Goal: Task Accomplishment & Management: Use online tool/utility

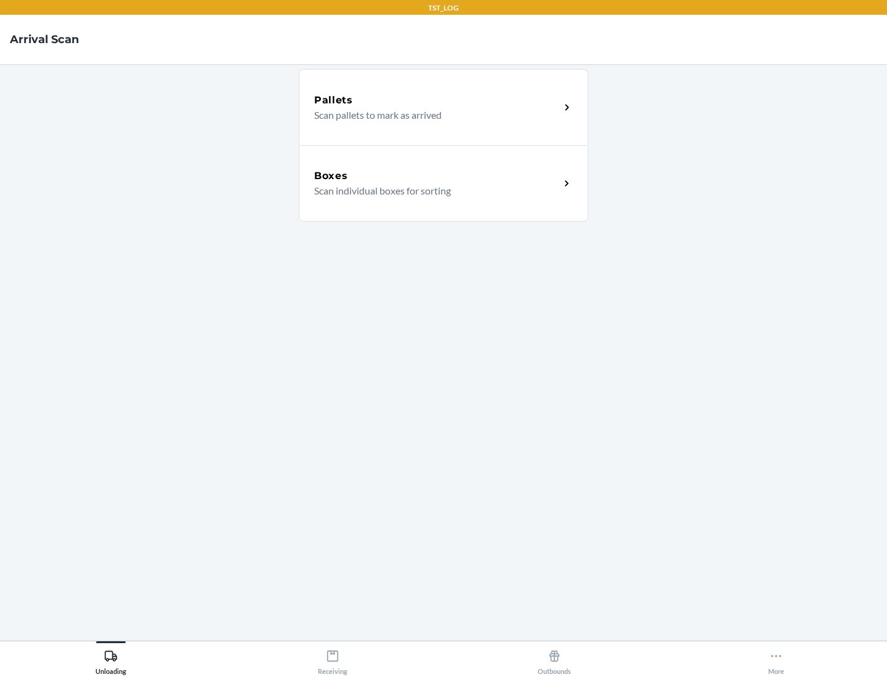
click at [437, 176] on div "Boxes" at bounding box center [437, 176] width 246 height 15
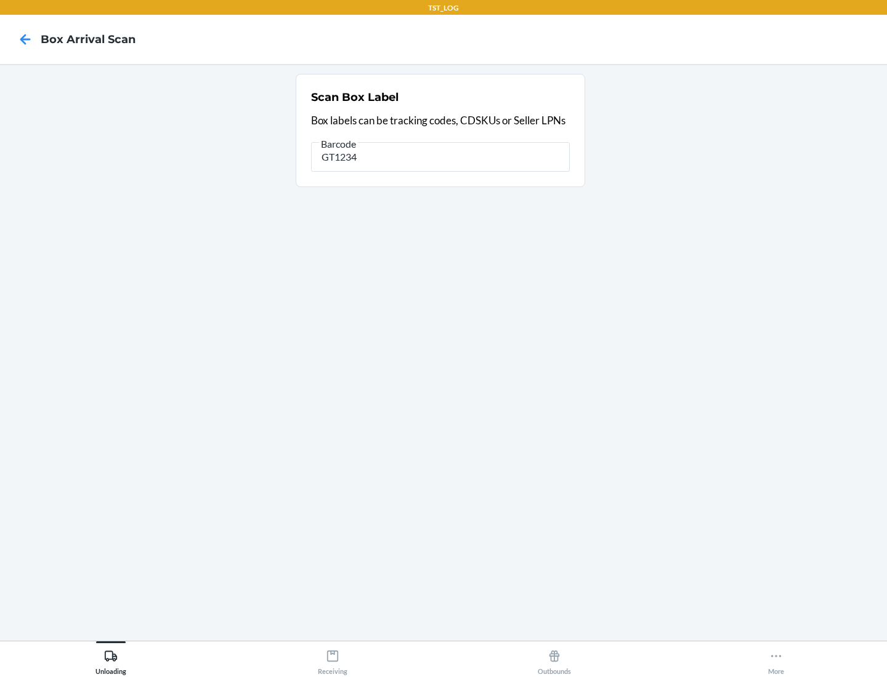
type input "GT1234"
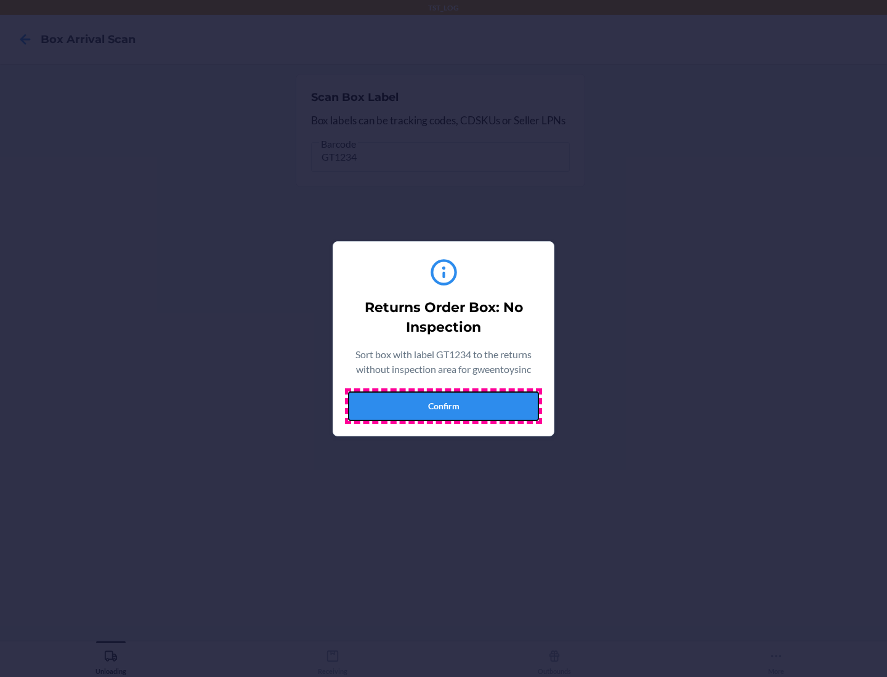
click at [443, 406] on button "Confirm" at bounding box center [443, 407] width 191 height 30
